Goal: Task Accomplishment & Management: Use online tool/utility

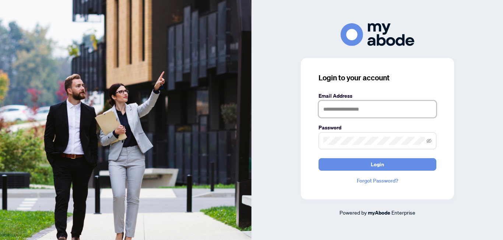
click at [333, 110] on input "text" at bounding box center [378, 109] width 118 height 17
type input "**********"
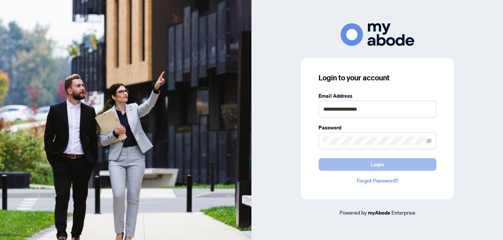
click at [394, 164] on button "Login" at bounding box center [378, 164] width 118 height 13
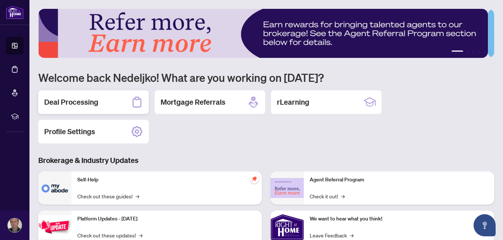
click at [75, 98] on h2 "Deal Processing" at bounding box center [71, 102] width 54 height 10
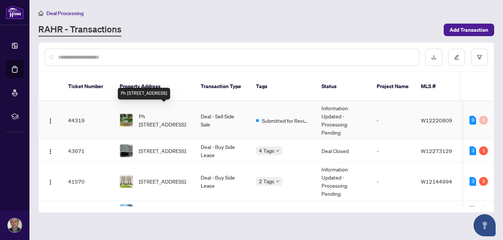
click at [159, 112] on span "Ph [STREET_ADDRESS]" at bounding box center [164, 120] width 50 height 16
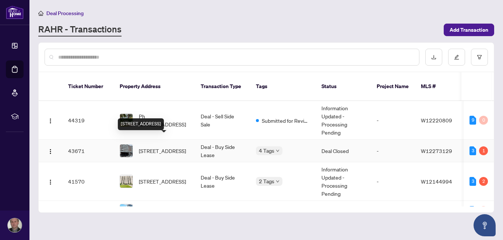
click at [156, 147] on span "[STREET_ADDRESS]" at bounding box center [162, 151] width 47 height 8
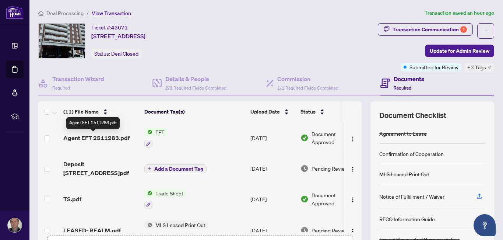
click at [111, 137] on span "Agent EFT 2511283.pdf" at bounding box center [96, 137] width 66 height 9
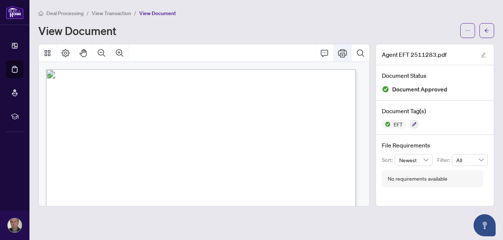
click at [340, 52] on icon "Print" at bounding box center [342, 53] width 9 height 9
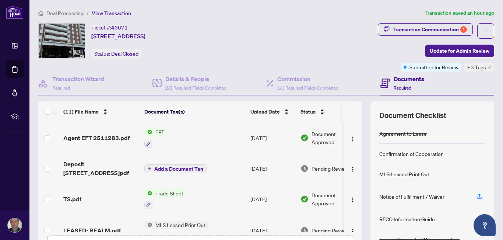
click at [159, 131] on span "EFT" at bounding box center [159, 132] width 15 height 8
click at [109, 137] on span "Agent EFT 2511283.pdf" at bounding box center [96, 137] width 66 height 9
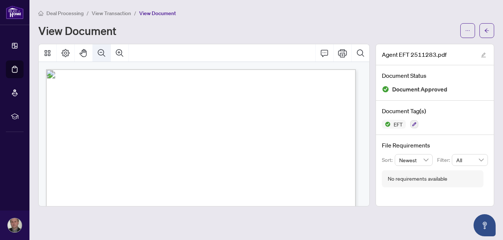
click at [103, 52] on icon "Zoom Out" at bounding box center [101, 53] width 9 height 9
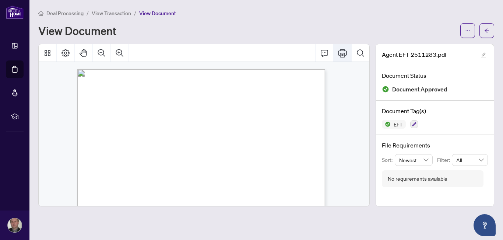
click at [343, 55] on icon "Print" at bounding box center [342, 53] width 9 height 8
click at [486, 30] on icon "arrow-left" at bounding box center [487, 30] width 4 height 4
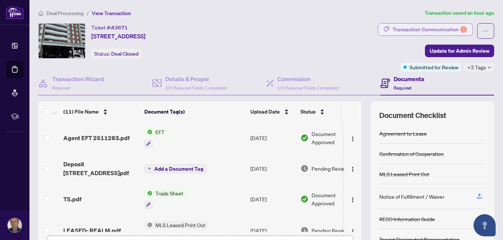
click at [439, 31] on div "Transaction Communication 1" at bounding box center [430, 30] width 74 height 12
